Goal: Find specific page/section: Find specific page/section

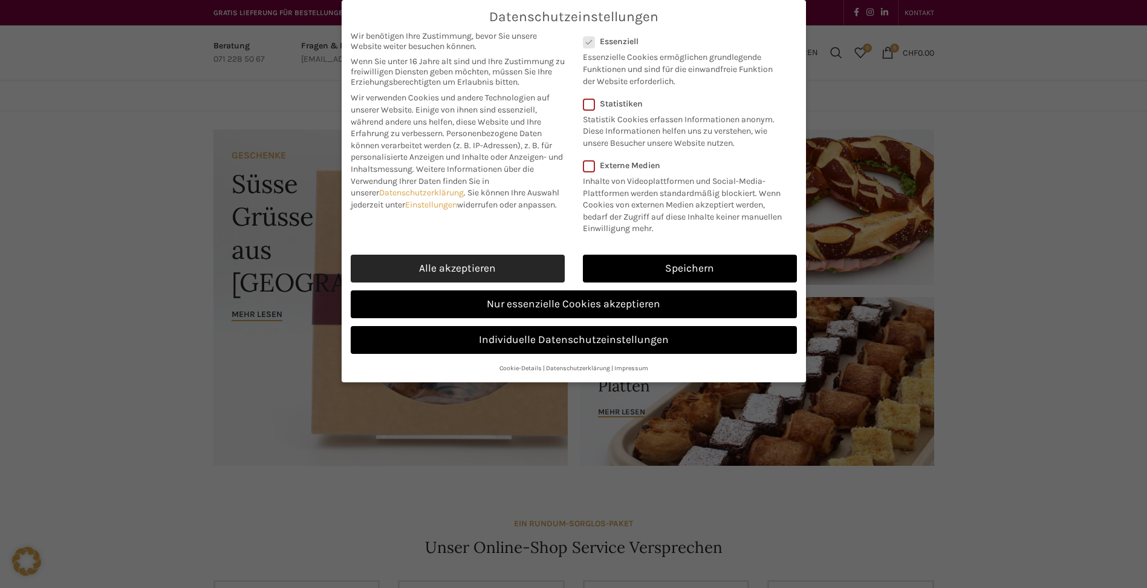
click at [449, 258] on link "Alle akzeptieren" at bounding box center [458, 269] width 214 height 28
checkbox input "true"
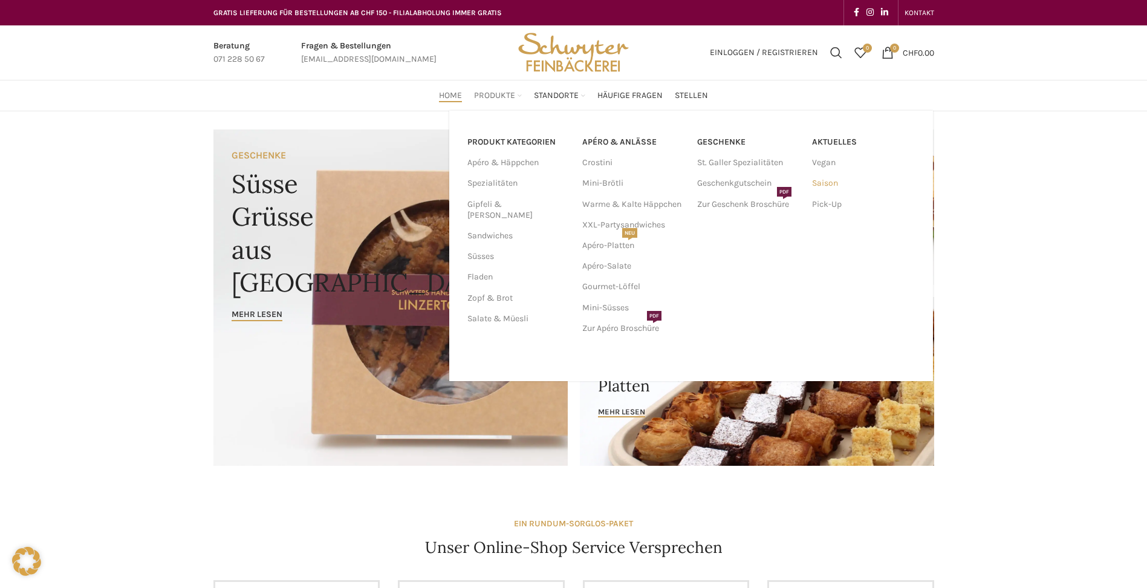
click at [818, 180] on link "Saison" at bounding box center [863, 183] width 103 height 21
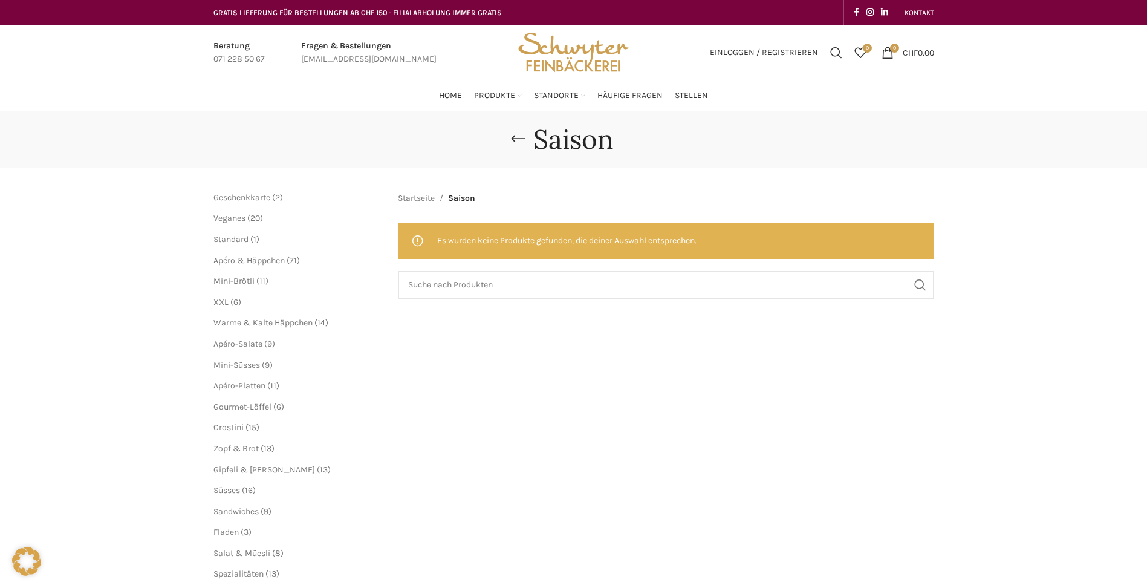
click at [570, 54] on img "Site logo" at bounding box center [573, 52] width 119 height 54
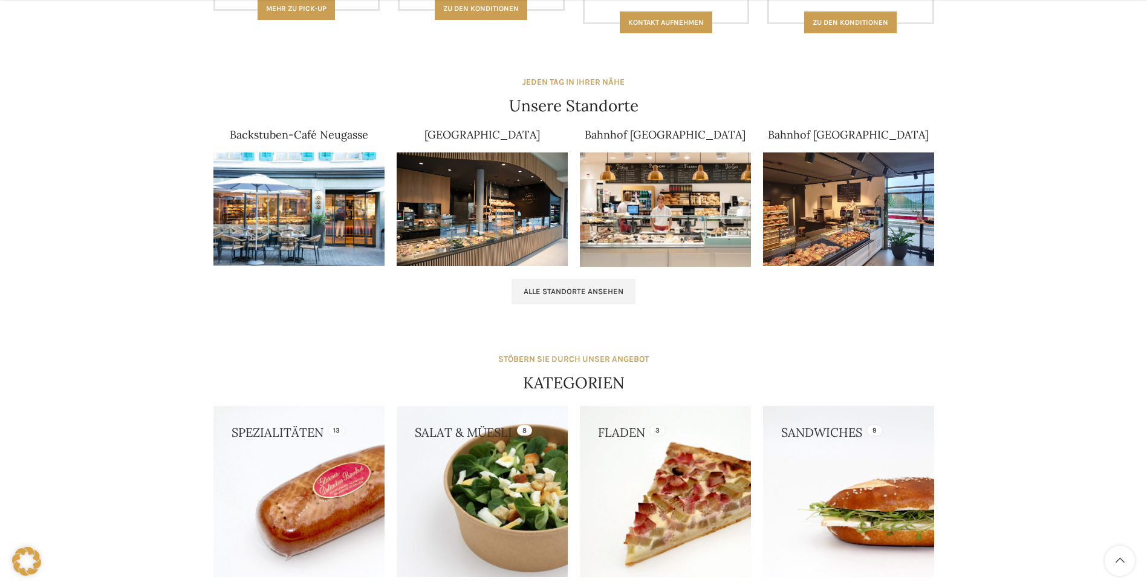
scroll to position [726, 0]
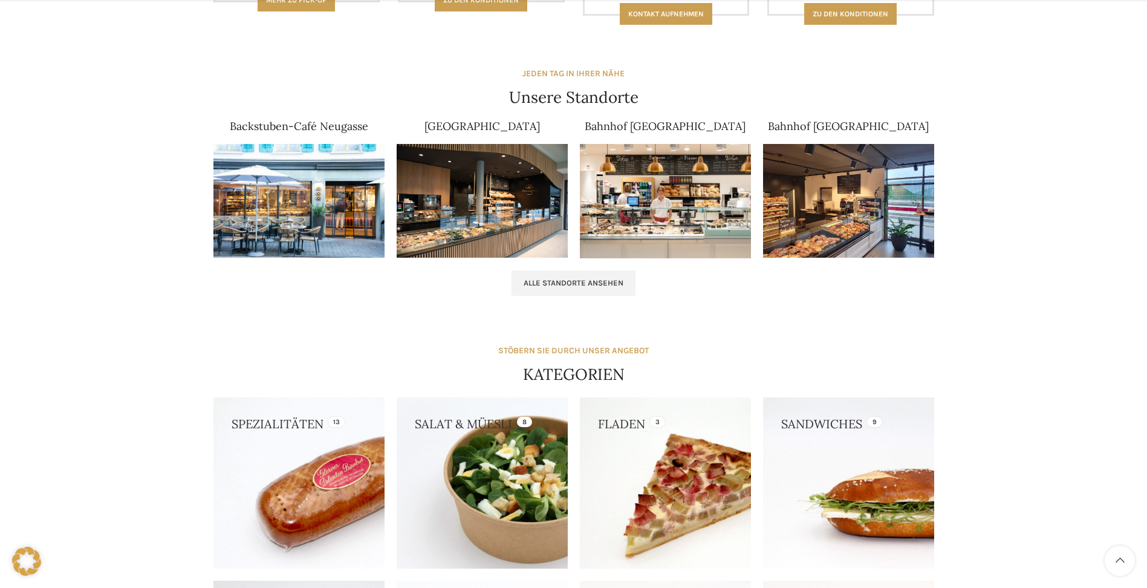
click at [674, 195] on img at bounding box center [665, 201] width 171 height 114
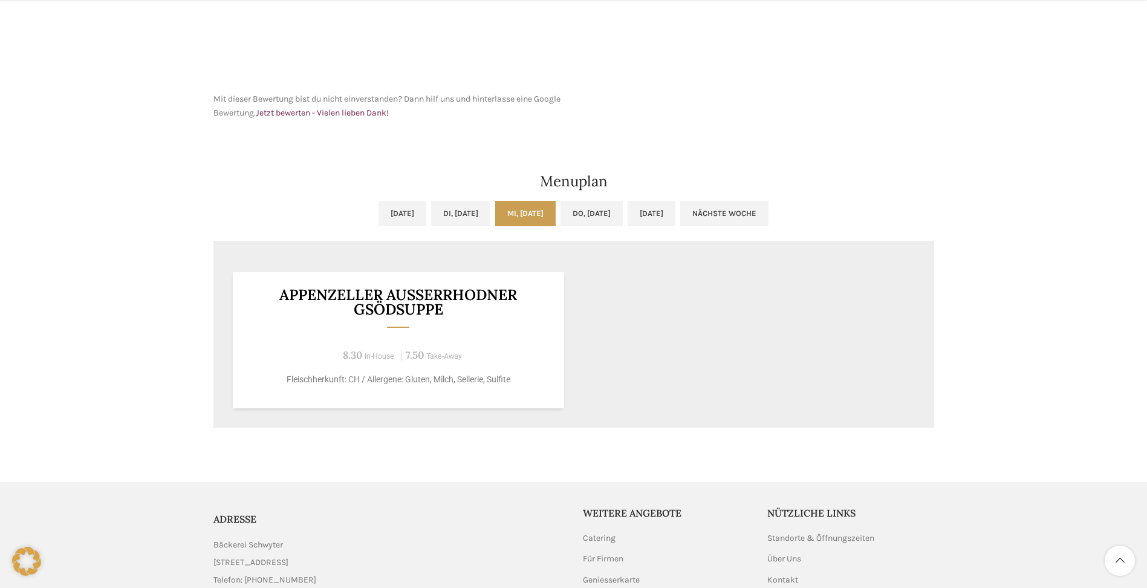
scroll to position [544, 0]
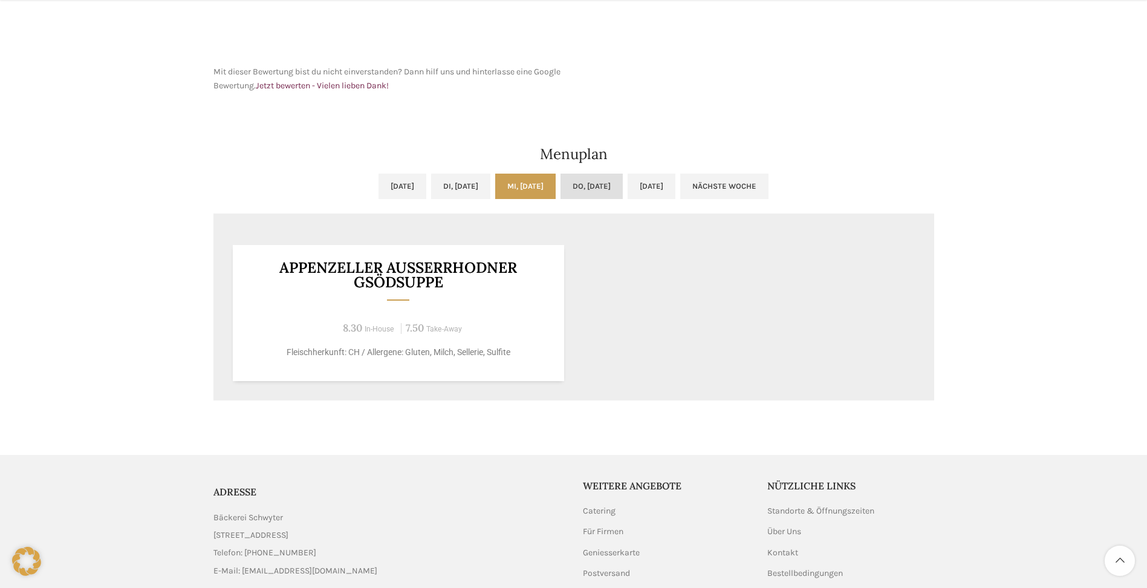
click at [602, 189] on link "Do, [DATE]" at bounding box center [592, 186] width 62 height 25
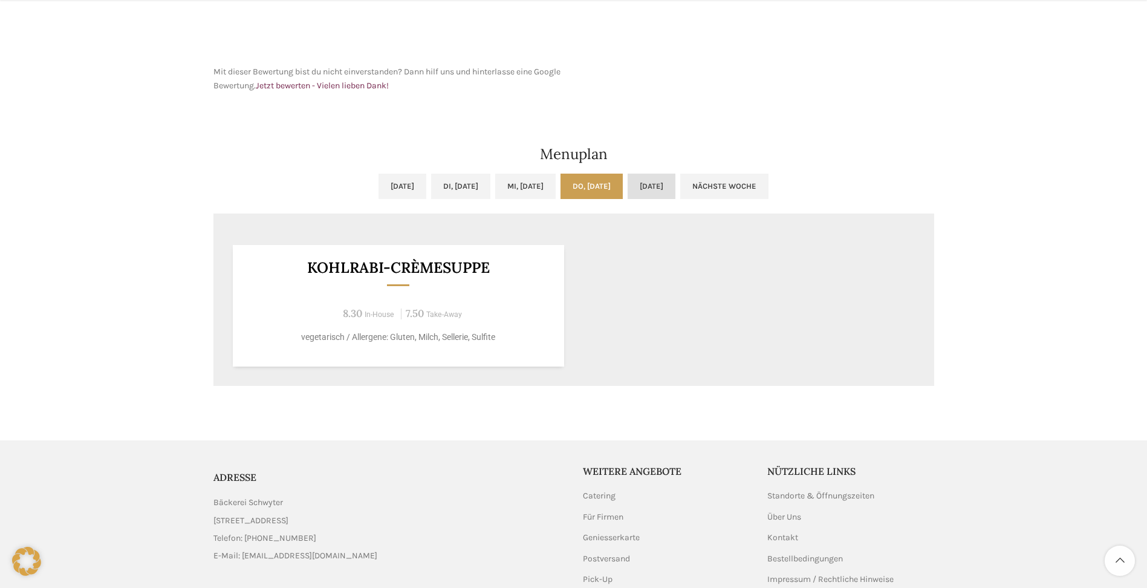
click at [675, 190] on link "Fr, 19.09.2025" at bounding box center [652, 186] width 48 height 25
click at [470, 184] on link "Di, 16.09.2025" at bounding box center [460, 186] width 59 height 25
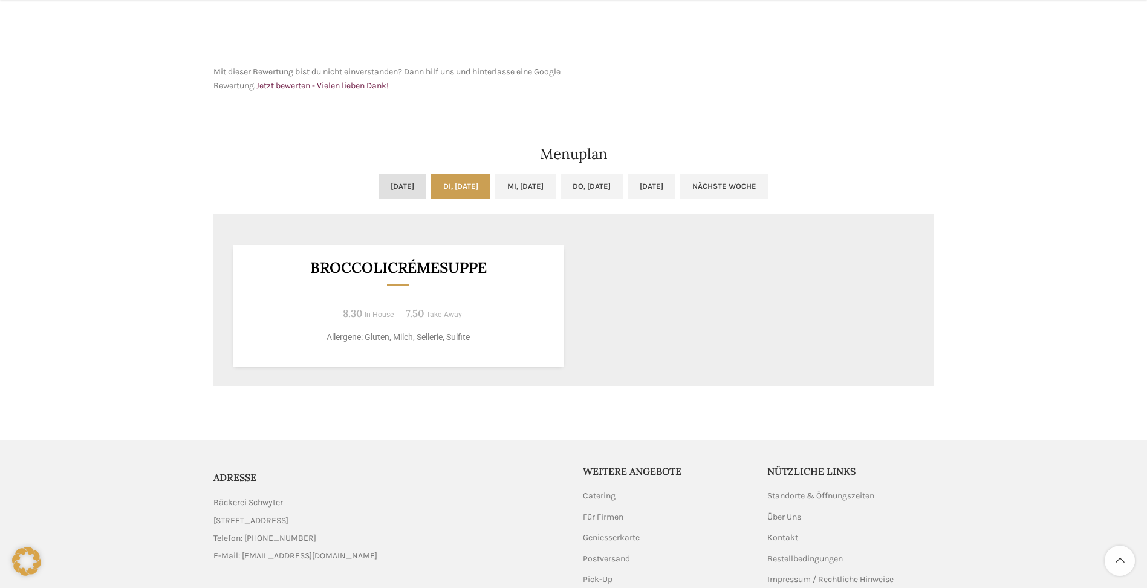
click at [386, 184] on link "Mo, 15.09.2025" at bounding box center [403, 186] width 48 height 25
click at [609, 184] on link "Do, 18.09.2025" at bounding box center [592, 186] width 62 height 25
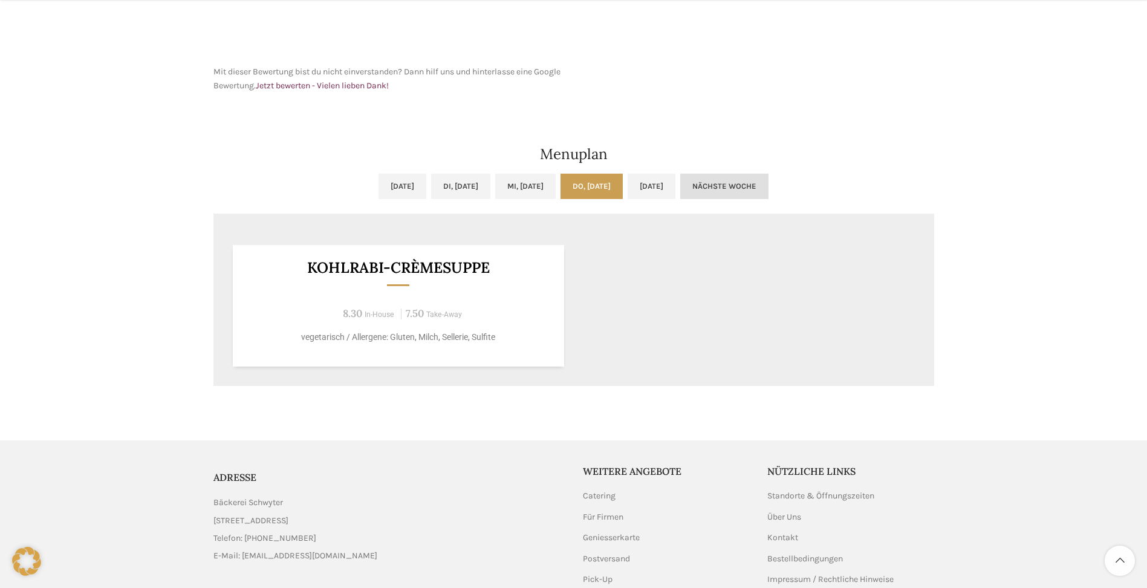
click at [753, 188] on link "Nächste Woche" at bounding box center [724, 186] width 88 height 25
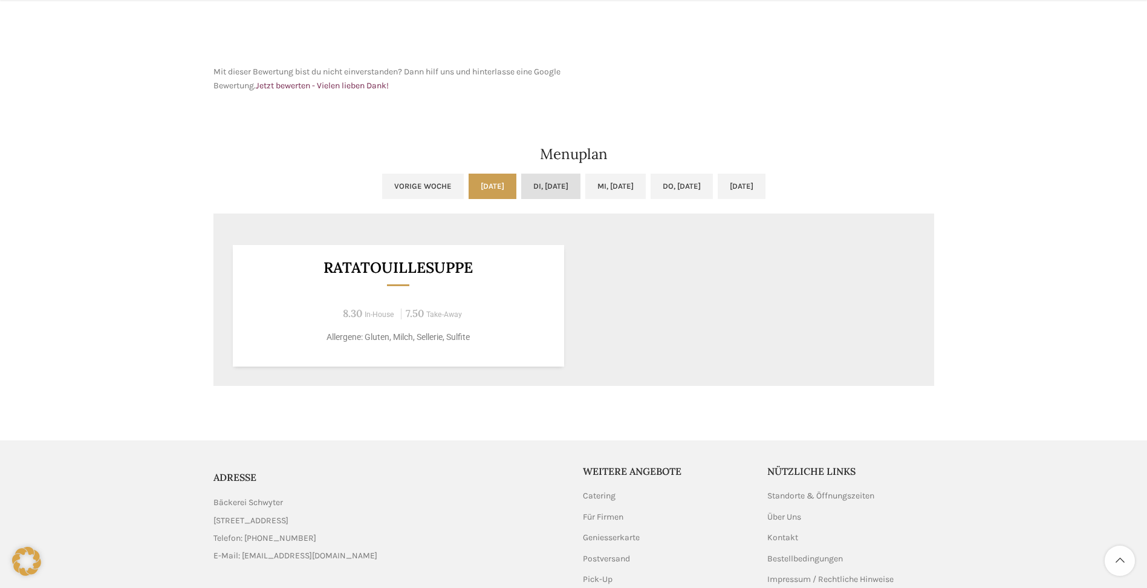
click at [521, 190] on link "Di, 23.09.2025" at bounding box center [550, 186] width 59 height 25
click at [617, 189] on link "Mi, 24.09.2025" at bounding box center [615, 186] width 60 height 25
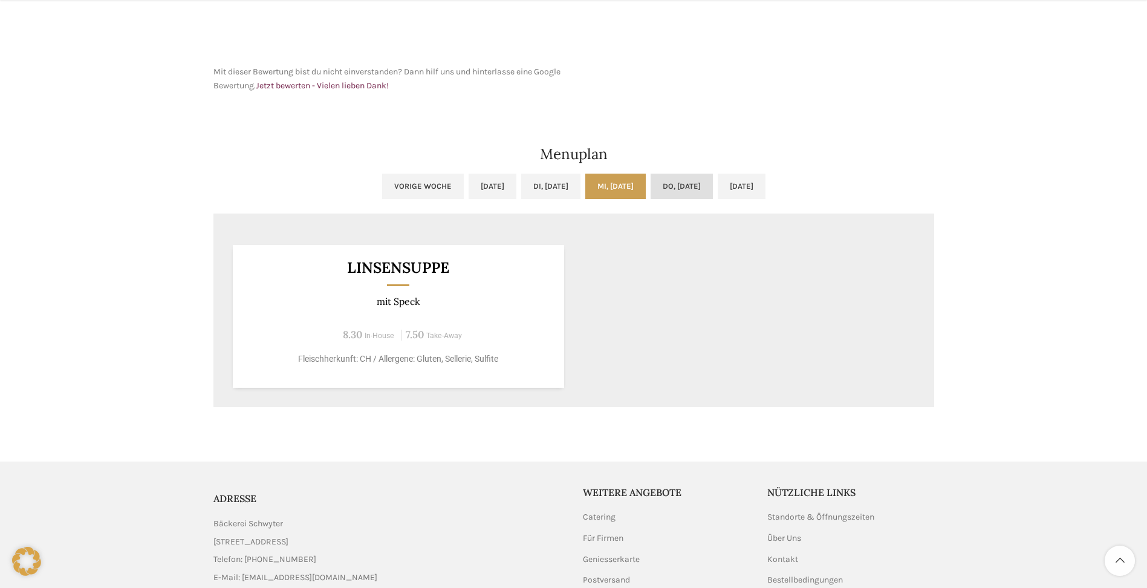
click at [674, 187] on link "Do, 25.09.2025" at bounding box center [682, 186] width 62 height 25
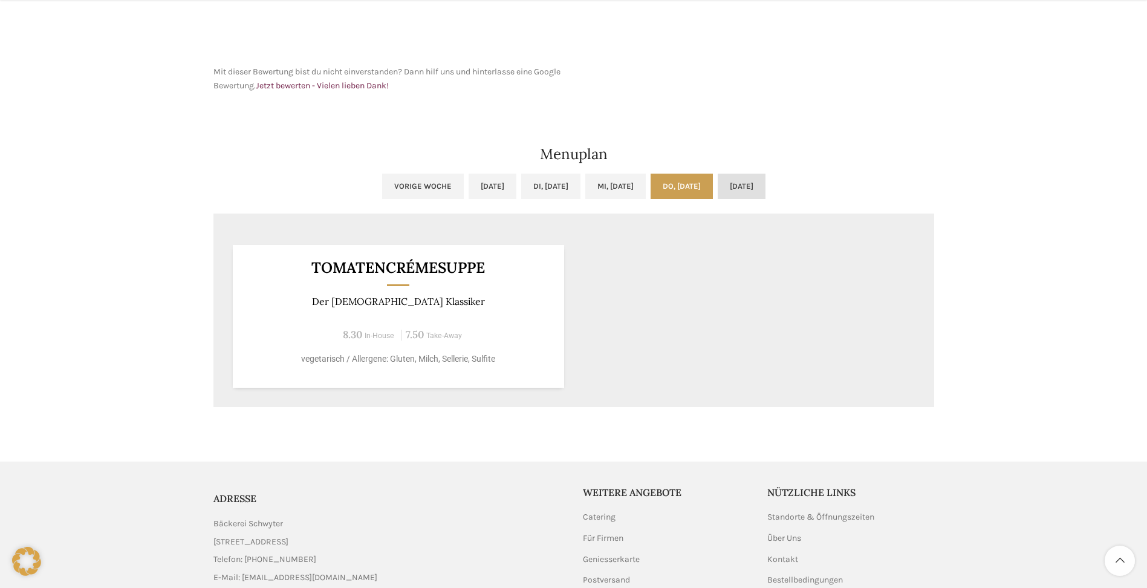
click at [765, 187] on link "Fr, 26.09.2025" at bounding box center [742, 186] width 48 height 25
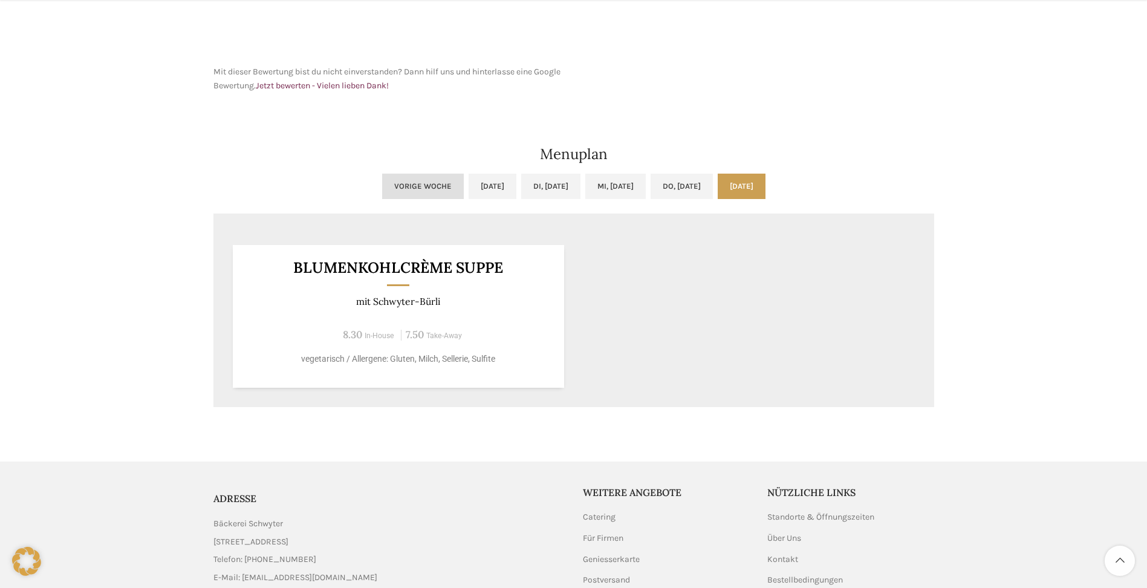
click at [382, 186] on link "Vorige Woche" at bounding box center [423, 186] width 82 height 25
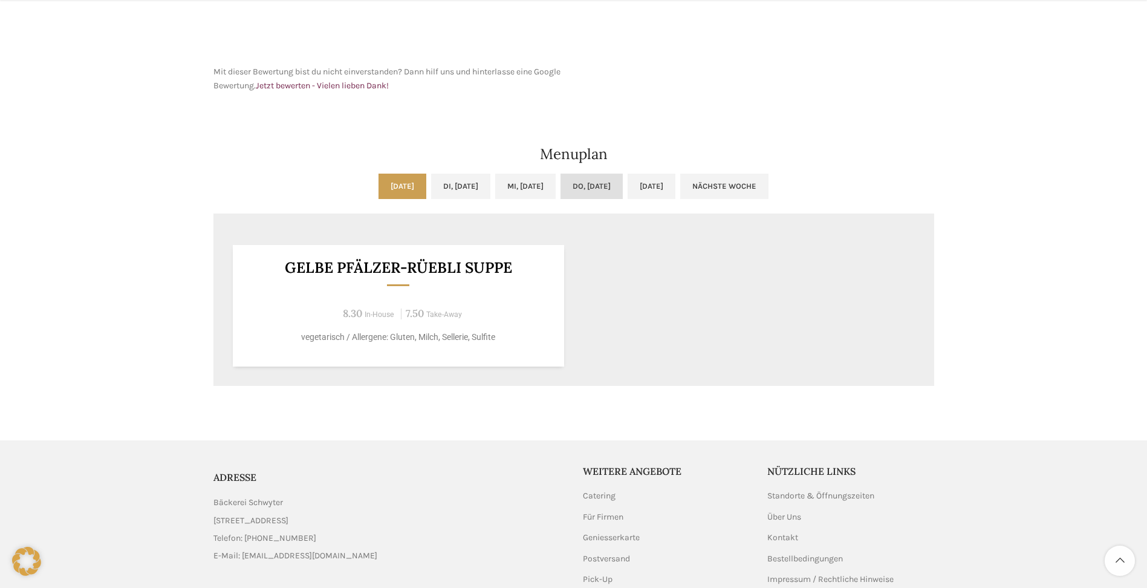
click at [586, 181] on link "Do, 18.09.2025" at bounding box center [592, 186] width 62 height 25
click at [521, 180] on link "Mi, 17.09.2025" at bounding box center [525, 186] width 60 height 25
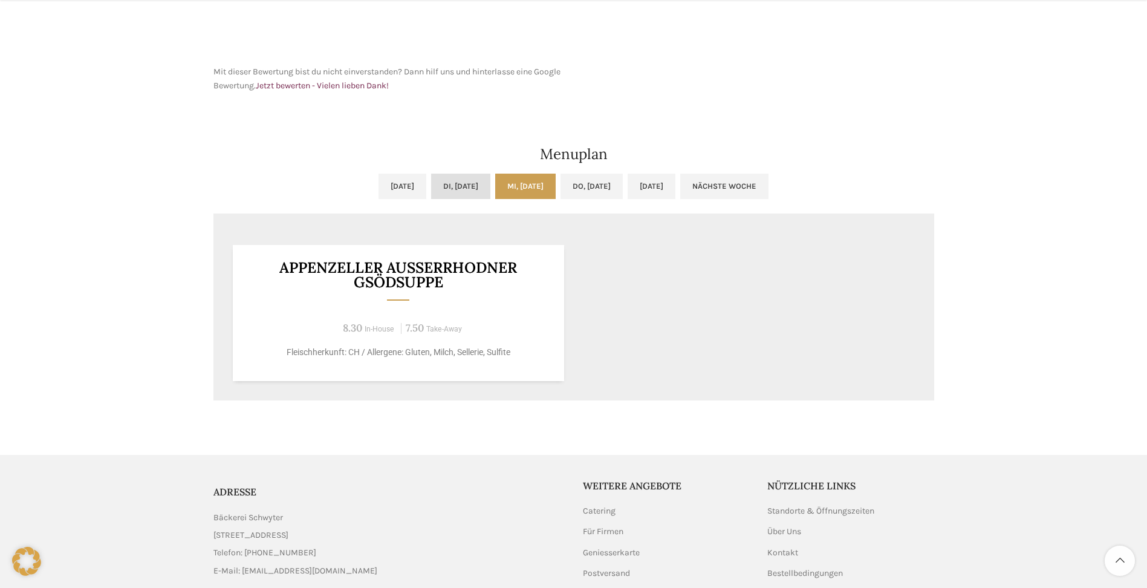
click at [451, 182] on link "Di, 16.09.2025" at bounding box center [460, 186] width 59 height 25
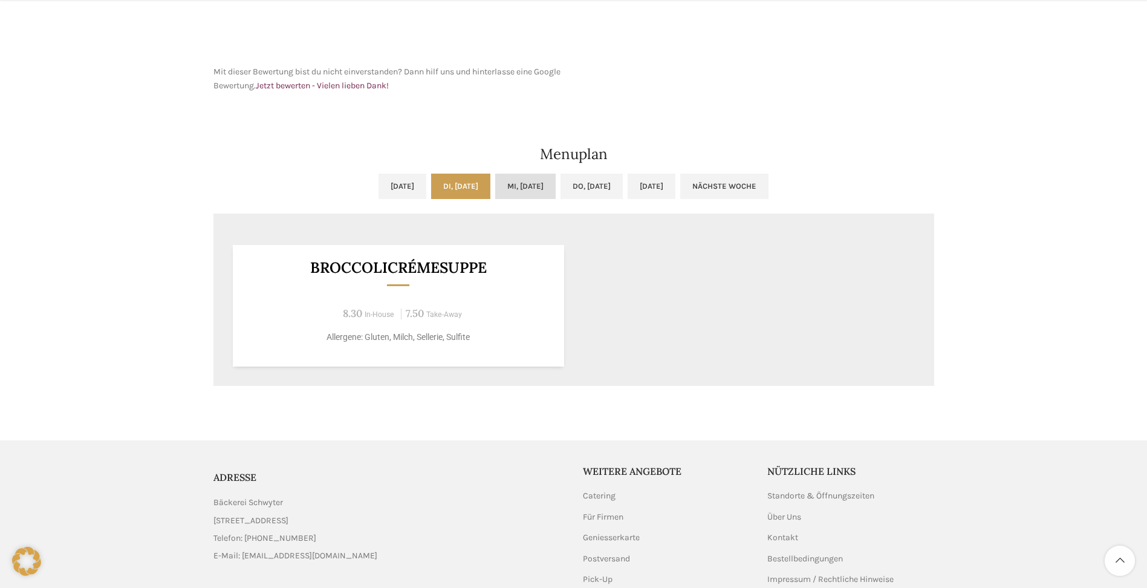
click at [556, 184] on link "Mi, 17.09.2025" at bounding box center [525, 186] width 60 height 25
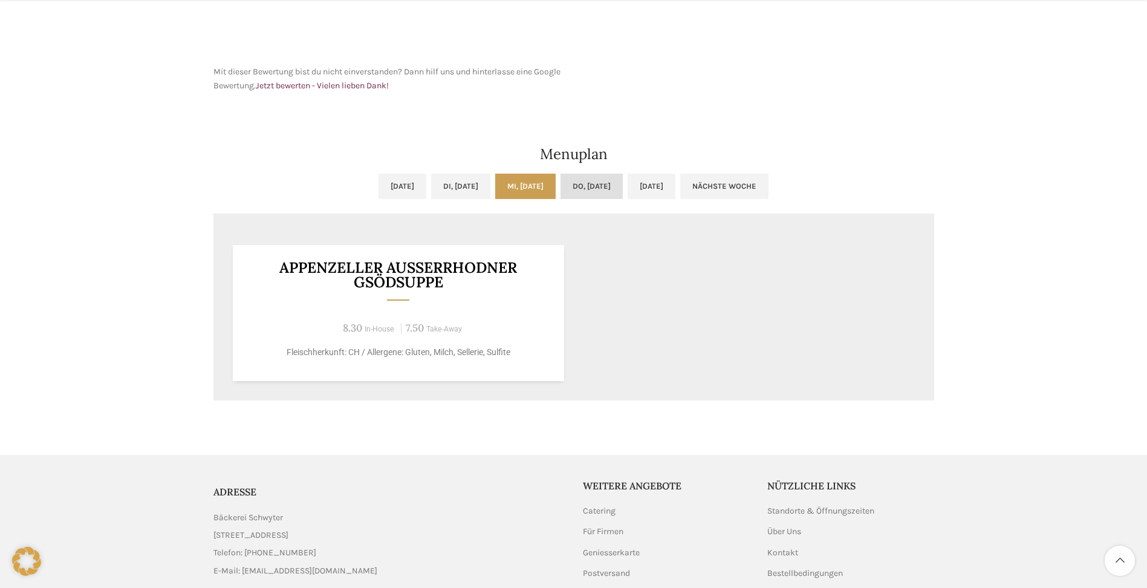
click at [599, 185] on link "Do, 18.09.2025" at bounding box center [592, 186] width 62 height 25
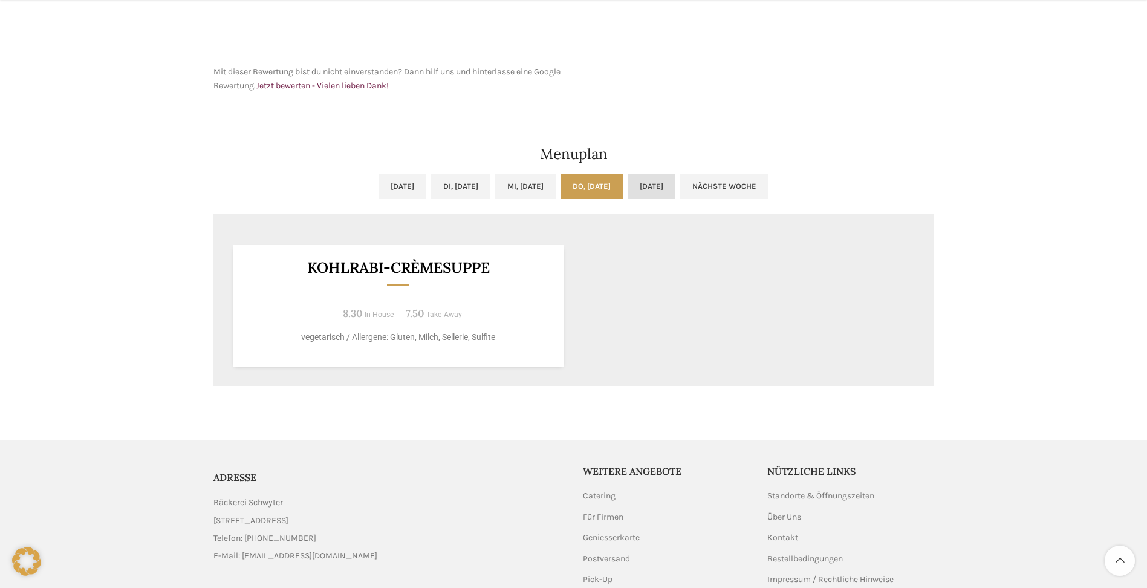
click at [675, 185] on link "Fr, 19.09.2025" at bounding box center [652, 186] width 48 height 25
click at [379, 183] on link "Mo, 15.09.2025" at bounding box center [403, 186] width 48 height 25
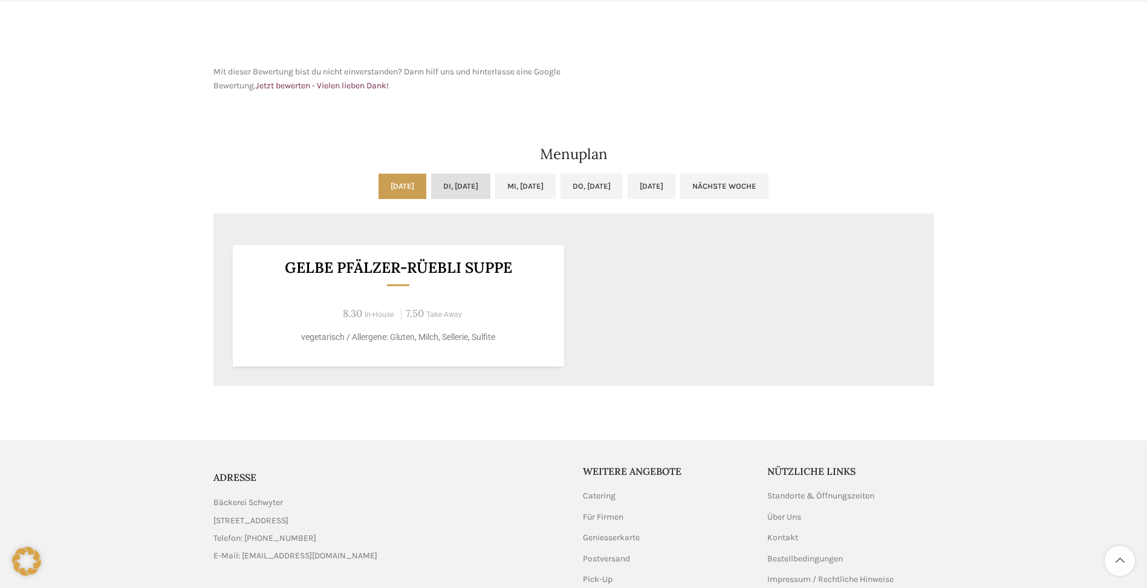
click at [438, 183] on link "Di, 16.09.2025" at bounding box center [460, 186] width 59 height 25
click at [675, 184] on link "Fr, 19.09.2025" at bounding box center [652, 186] width 48 height 25
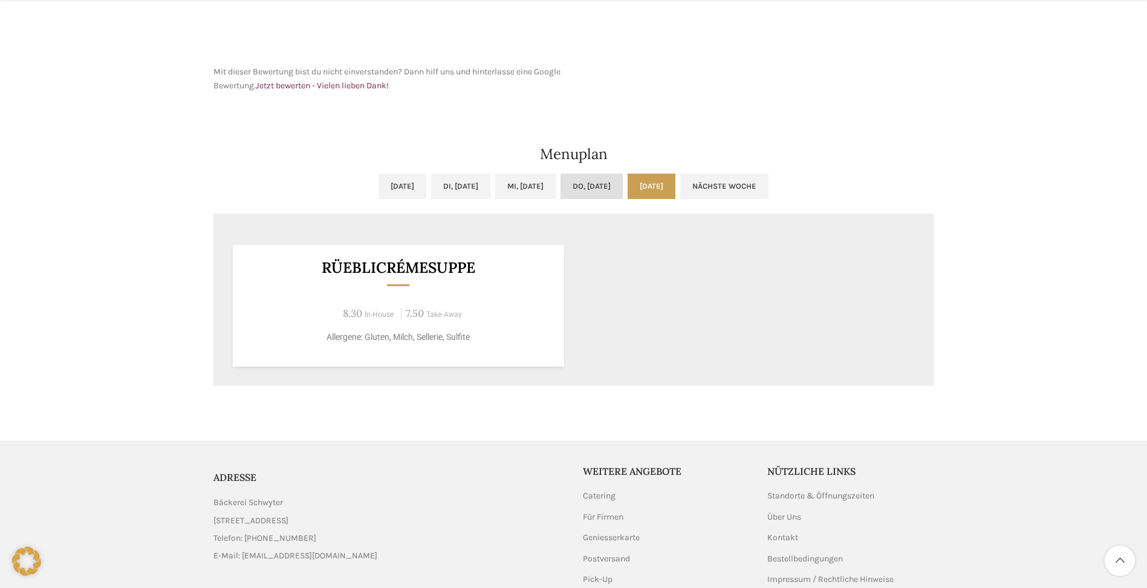
click at [605, 182] on link "Do, 18.09.2025" at bounding box center [592, 186] width 62 height 25
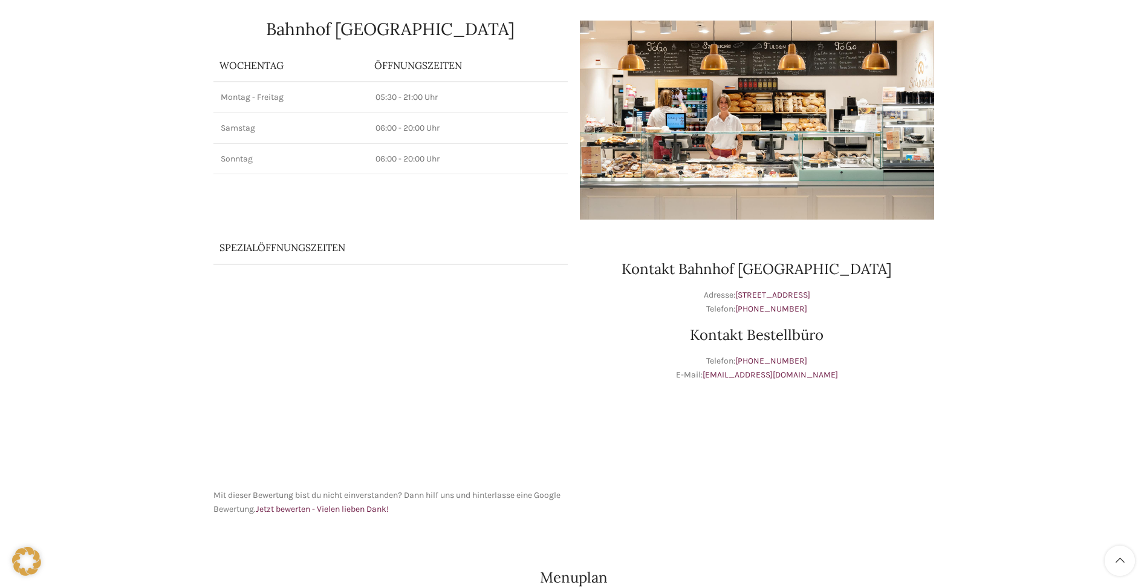
scroll to position [0, 0]
